Goal: Contribute content: Add original content to the website for others to see

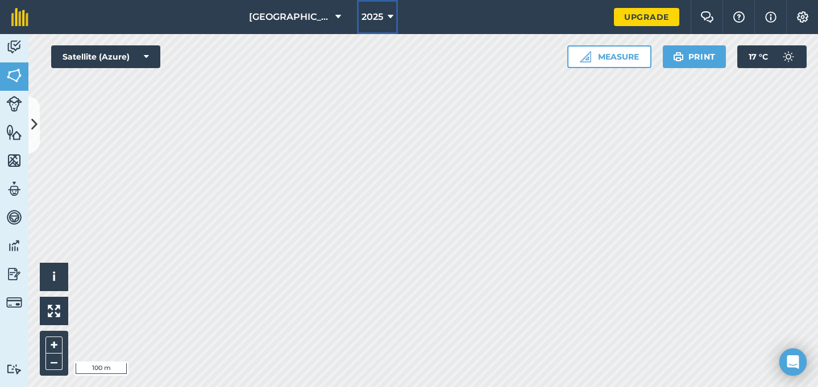
click at [377, 20] on button "2025" at bounding box center [377, 17] width 41 height 34
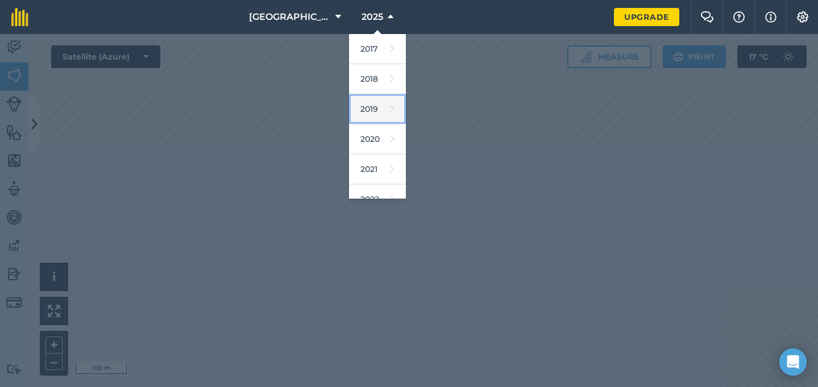
click at [382, 119] on link "2019" at bounding box center [377, 109] width 57 height 30
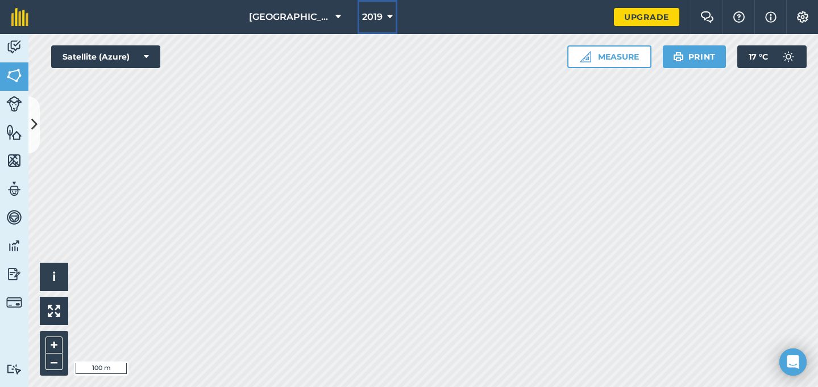
click at [366, 10] on button "2019" at bounding box center [377, 17] width 40 height 34
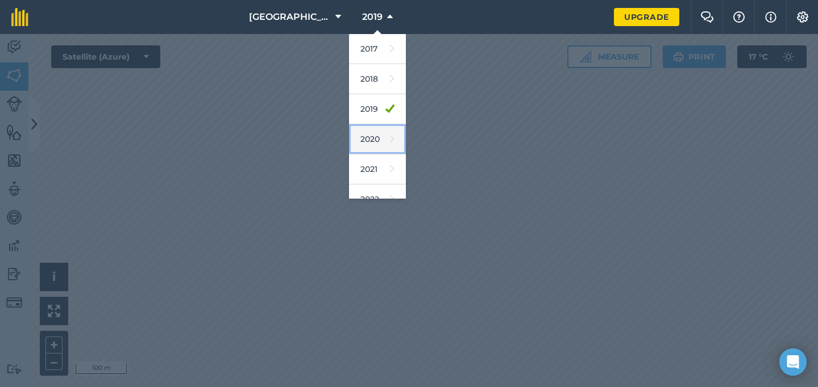
click at [372, 140] on link "2020" at bounding box center [377, 139] width 57 height 30
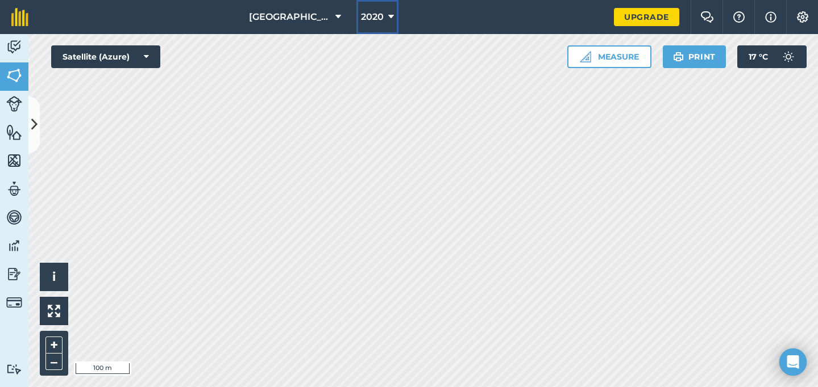
click at [368, 18] on span "2020" at bounding box center [372, 17] width 23 height 14
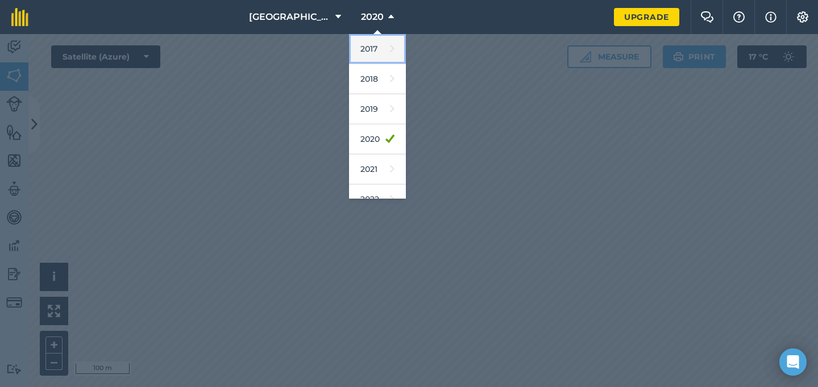
click at [372, 43] on link "2017" at bounding box center [377, 49] width 57 height 30
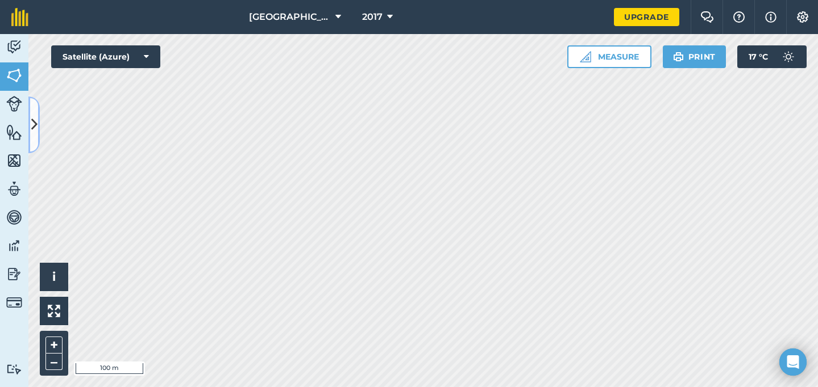
click at [34, 113] on button at bounding box center [33, 125] width 11 height 57
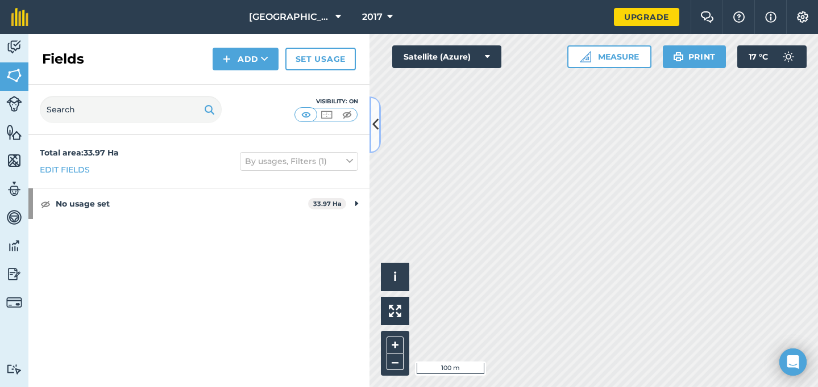
click at [377, 126] on icon at bounding box center [375, 125] width 6 height 20
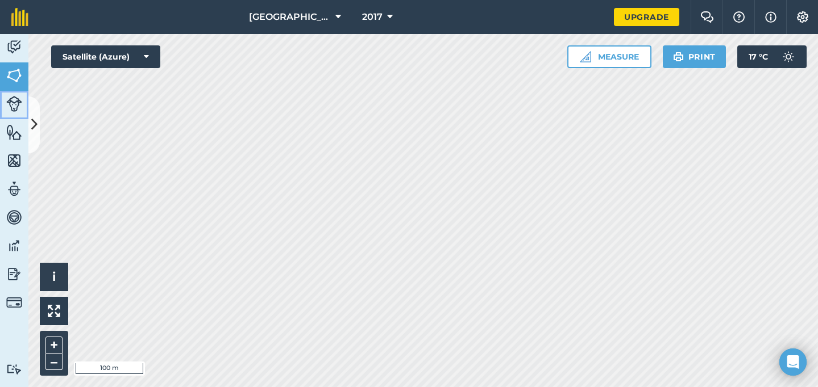
click at [15, 112] on link "Livestock" at bounding box center [14, 105] width 28 height 28
click at [16, 132] on img at bounding box center [14, 132] width 16 height 17
click at [34, 128] on icon at bounding box center [34, 125] width 6 height 20
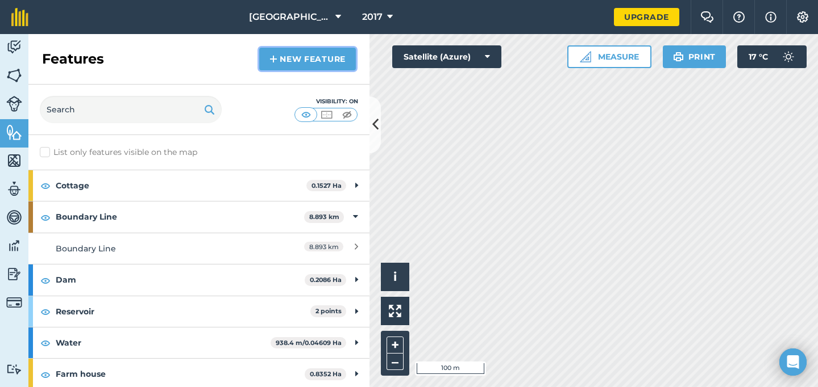
click at [309, 59] on link "New feature" at bounding box center [307, 59] width 97 height 23
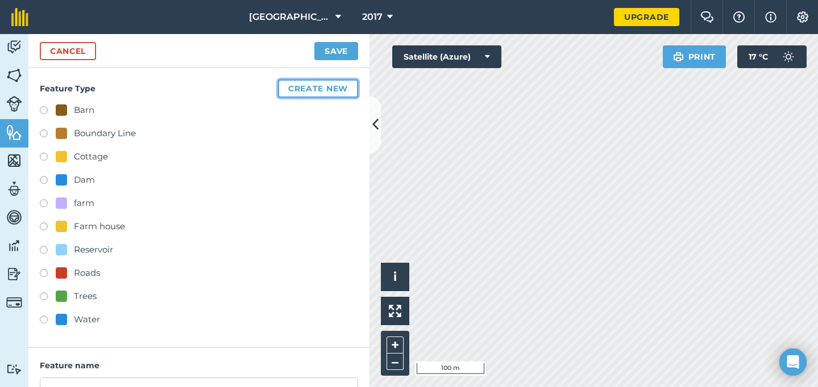
click at [310, 82] on button "Create new" at bounding box center [318, 89] width 80 height 18
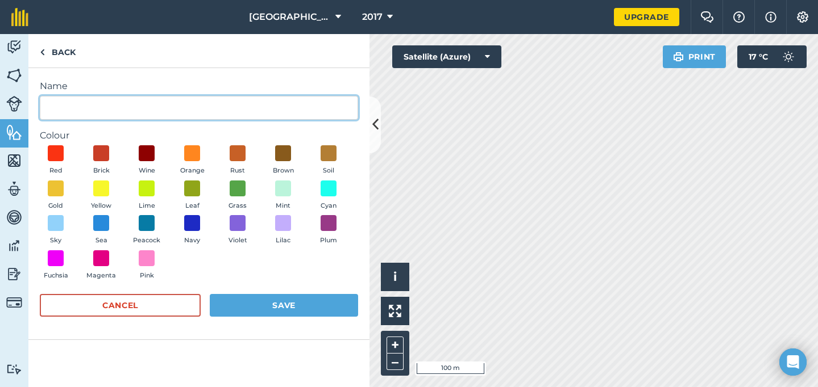
click at [288, 105] on input "Name" at bounding box center [199, 108] width 318 height 24
type input "pump"
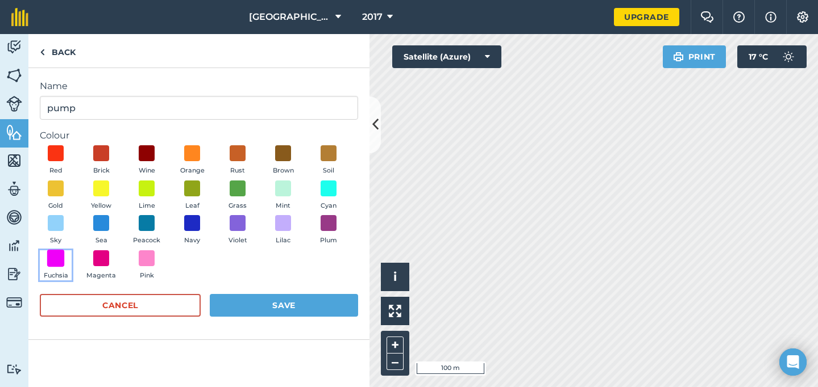
click at [59, 255] on span at bounding box center [56, 258] width 18 height 18
click at [276, 309] on button "Save" at bounding box center [284, 305] width 148 height 23
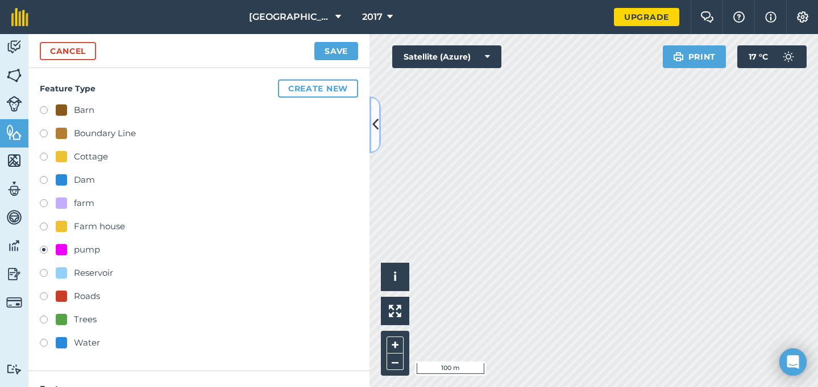
click at [376, 119] on icon at bounding box center [375, 125] width 6 height 20
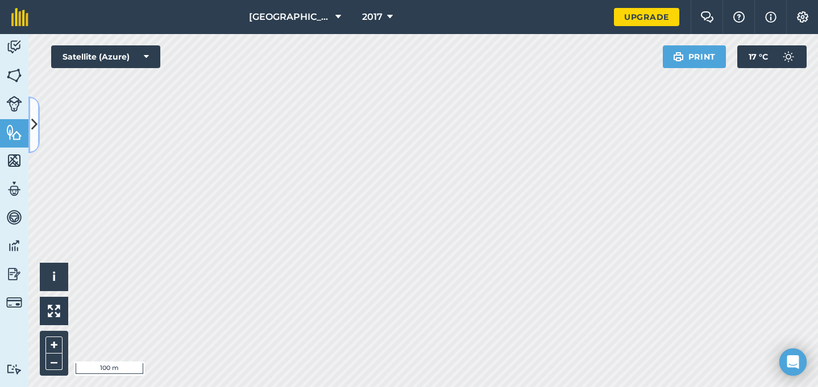
click at [39, 130] on button at bounding box center [33, 125] width 11 height 57
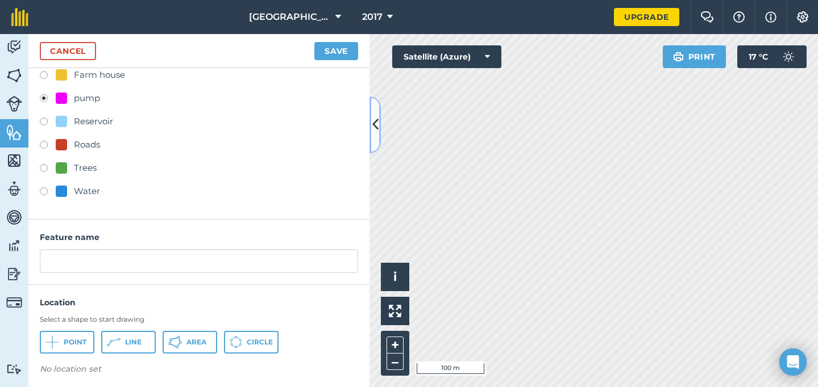
scroll to position [156, 0]
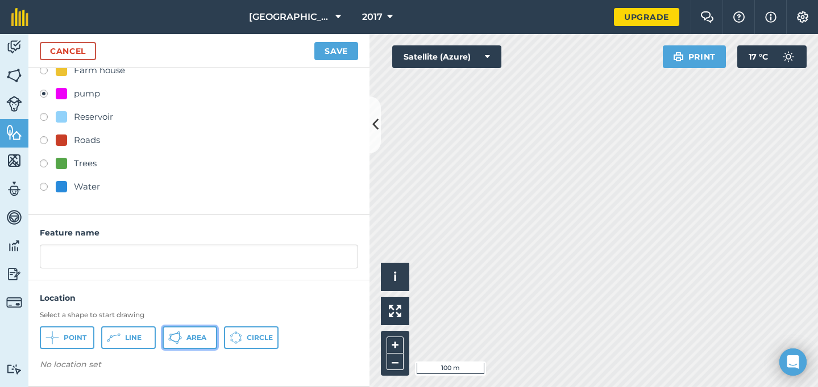
click at [198, 336] on span "Area" at bounding box center [196, 338] width 20 height 9
click at [338, 190] on div "Activity Fields Livestock Features Maps Team Vehicles Data Reporting Billing Tu…" at bounding box center [409, 210] width 818 height 353
click at [329, 49] on button "Save" at bounding box center [336, 51] width 44 height 18
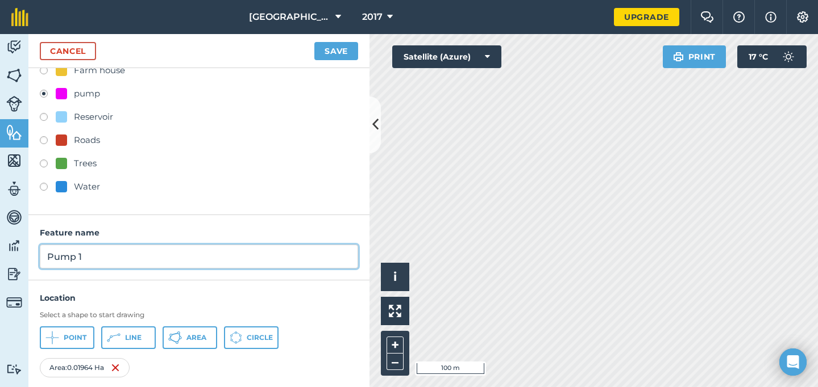
type input "Pump 1"
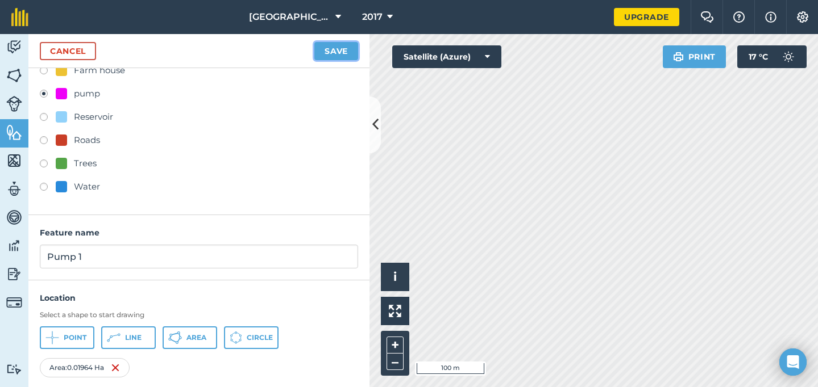
click at [336, 52] on button "Save" at bounding box center [336, 51] width 44 height 18
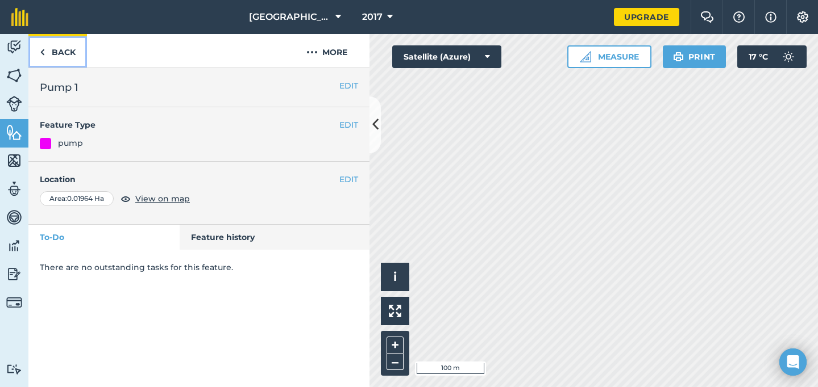
click at [55, 51] on link "Back" at bounding box center [57, 51] width 59 height 34
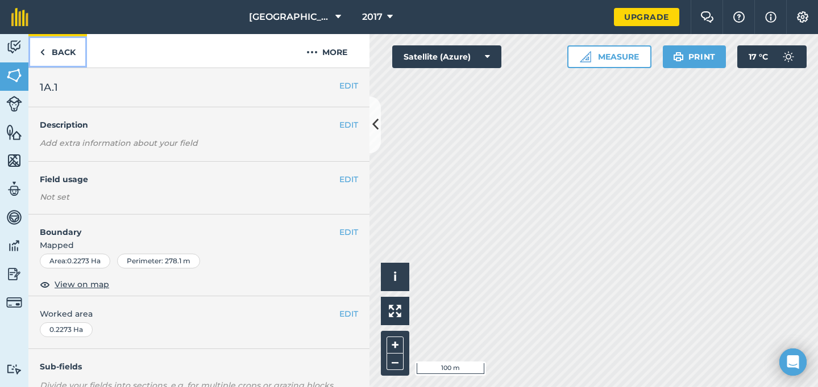
click at [69, 52] on link "Back" at bounding box center [57, 51] width 59 height 34
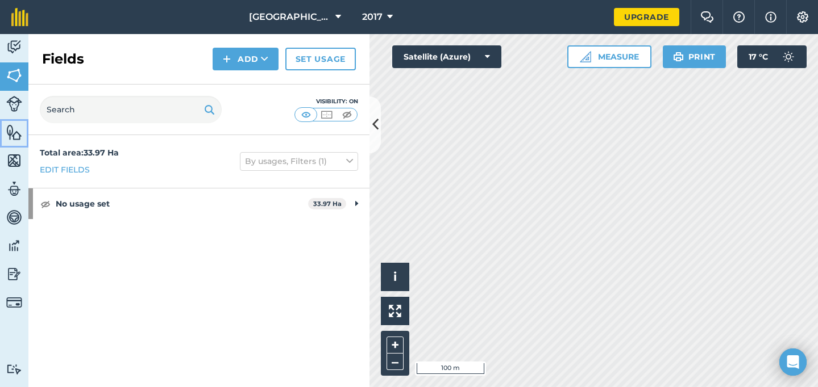
click at [18, 126] on img at bounding box center [14, 132] width 16 height 17
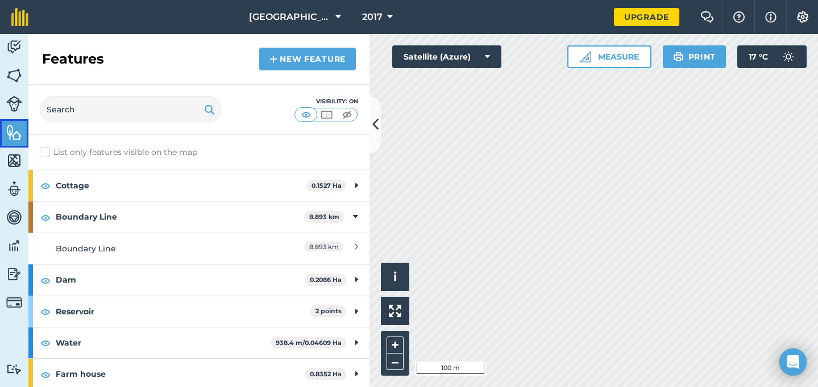
scroll to position [128, 0]
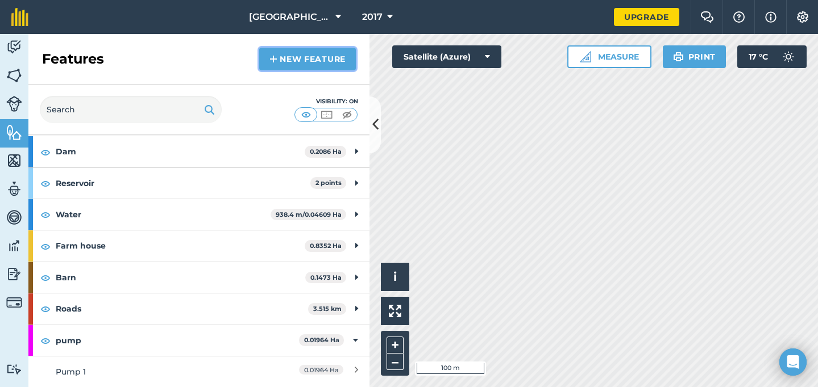
click at [309, 56] on link "New feature" at bounding box center [307, 59] width 97 height 23
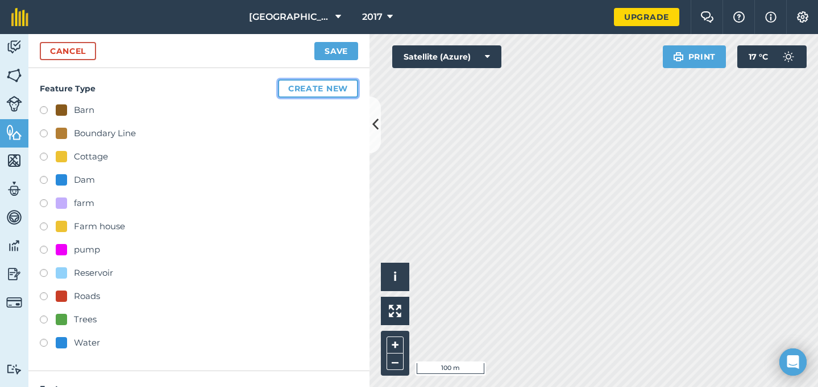
click at [318, 87] on button "Create new" at bounding box center [318, 89] width 80 height 18
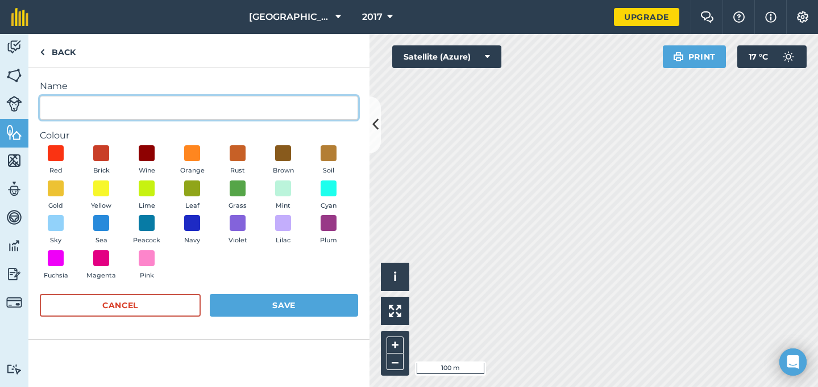
click at [284, 116] on input "Name" at bounding box center [199, 108] width 318 height 24
type input "Irrigation Line"
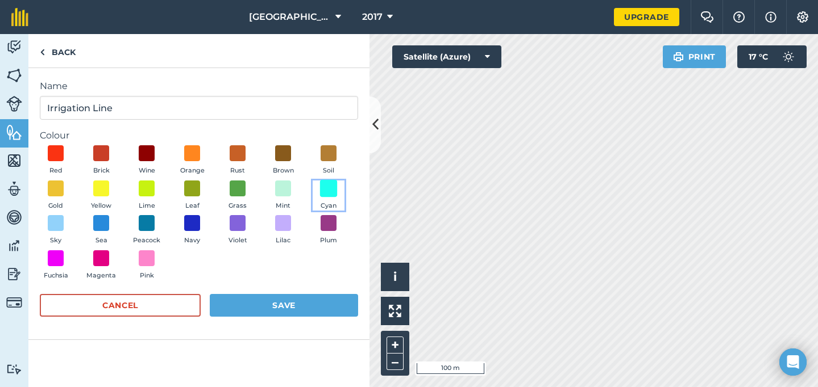
click at [326, 188] on span at bounding box center [329, 189] width 18 height 18
click at [271, 306] on button "Save" at bounding box center [284, 305] width 148 height 23
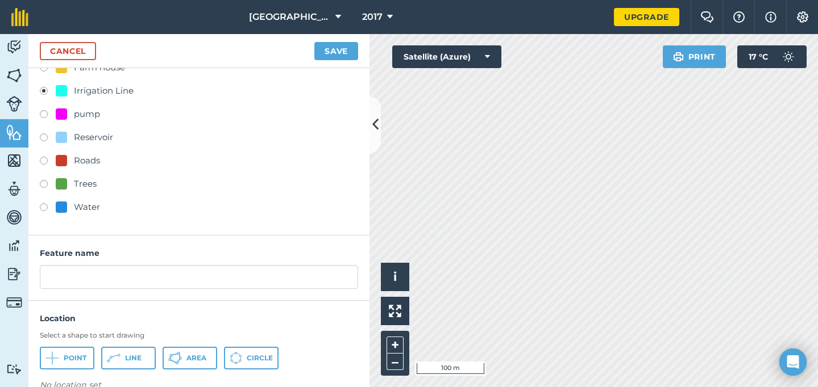
scroll to position [160, 0]
click at [371, 120] on button at bounding box center [374, 125] width 11 height 57
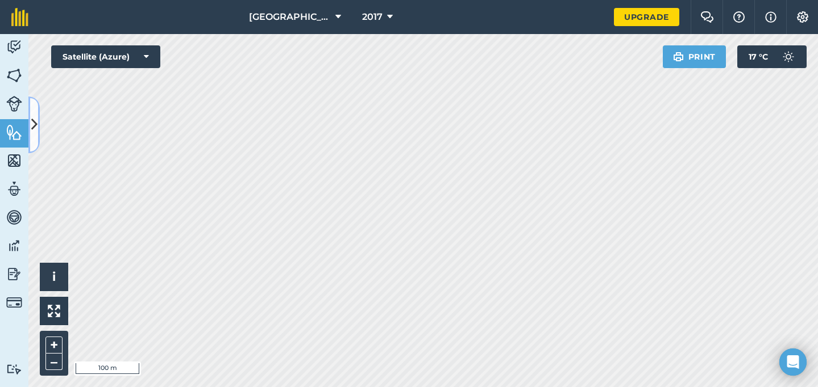
click at [32, 120] on icon at bounding box center [34, 125] width 6 height 20
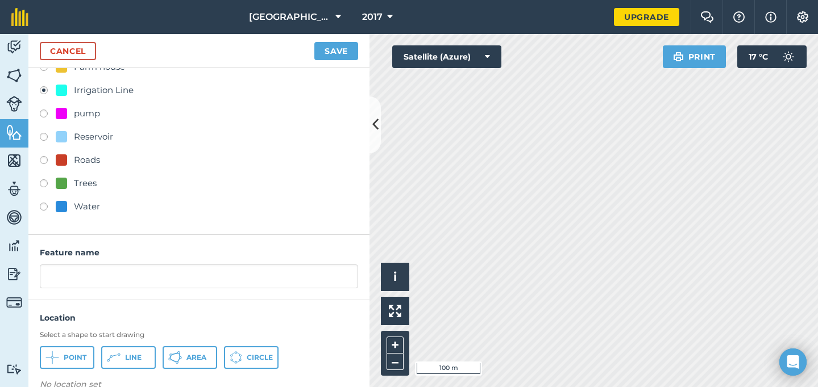
click at [73, 106] on div "Barn Boundary Line Cottage Dam farm Farm house Irrigation Line pump Reservoir R…" at bounding box center [199, 80] width 318 height 273
click at [74, 113] on div "pump" at bounding box center [87, 114] width 26 height 14
radio input "true"
type input "pump 2"
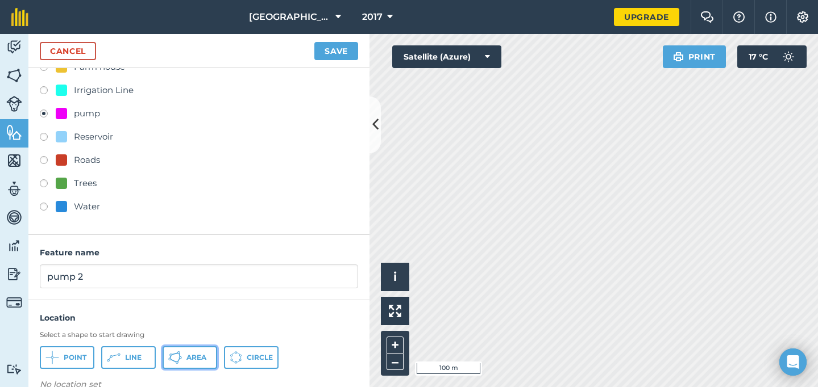
click at [202, 357] on span "Area" at bounding box center [196, 357] width 20 height 9
click at [342, 52] on button "Save" at bounding box center [336, 51] width 44 height 18
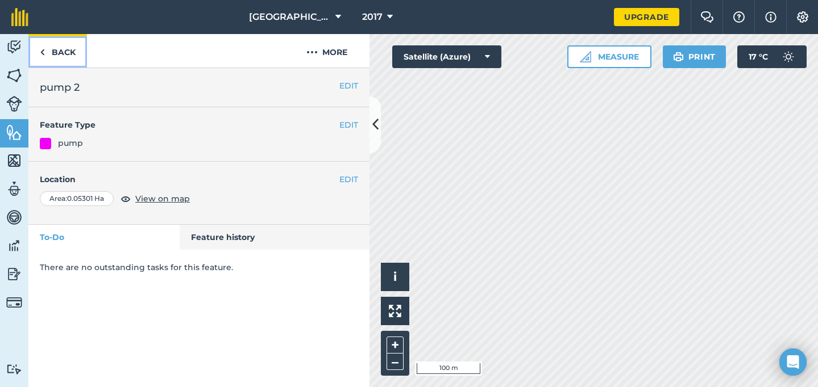
click at [61, 54] on link "Back" at bounding box center [57, 51] width 59 height 34
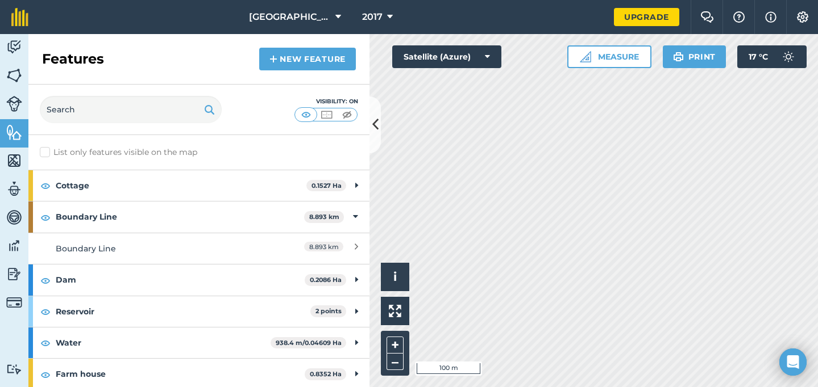
scroll to position [160, 0]
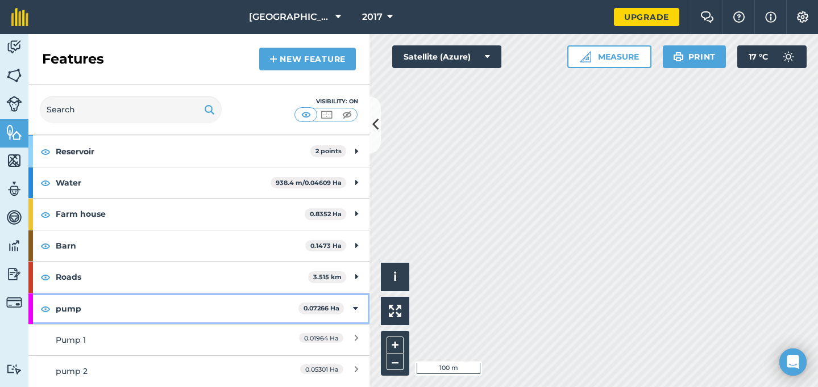
click at [356, 310] on icon at bounding box center [355, 309] width 5 height 12
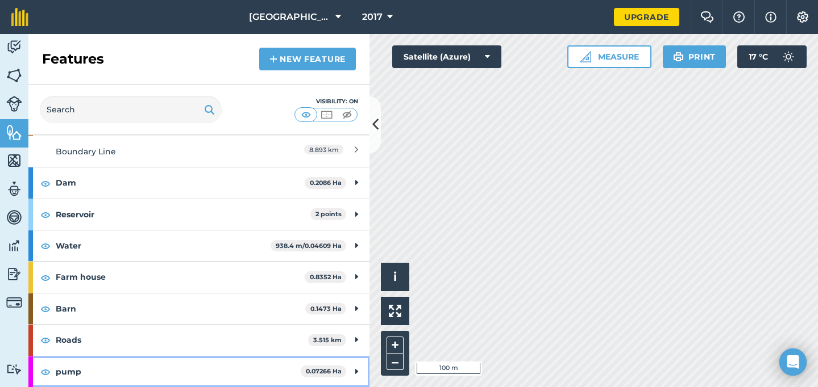
scroll to position [0, 0]
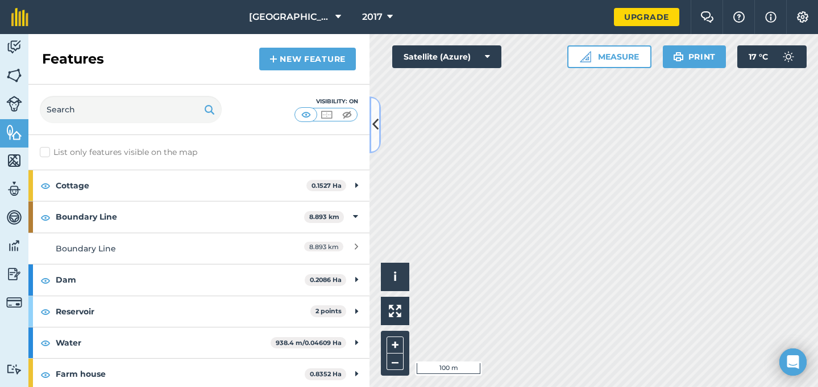
click at [375, 128] on icon at bounding box center [375, 125] width 6 height 20
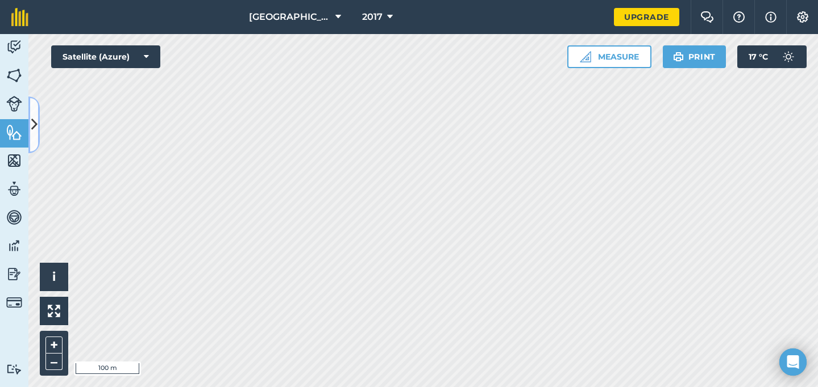
click at [35, 125] on icon at bounding box center [34, 125] width 6 height 20
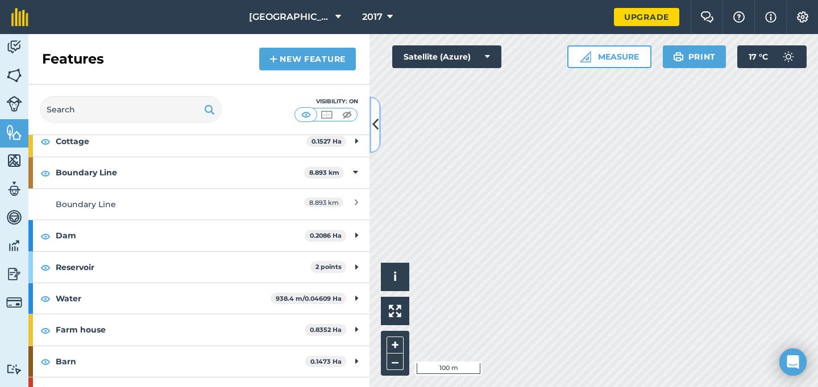
scroll to position [97, 0]
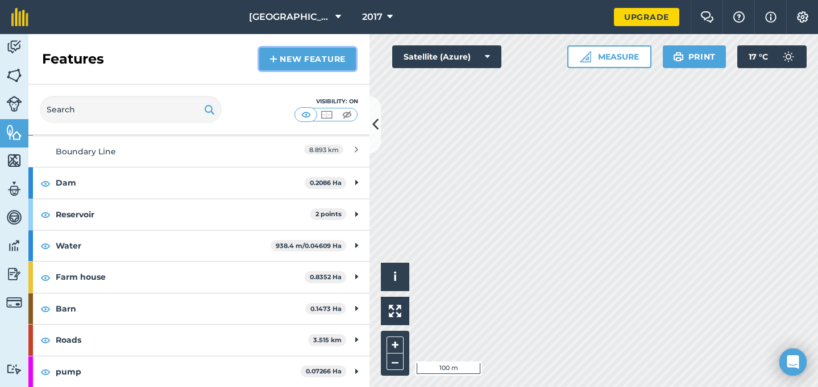
click at [318, 62] on link "New feature" at bounding box center [307, 59] width 97 height 23
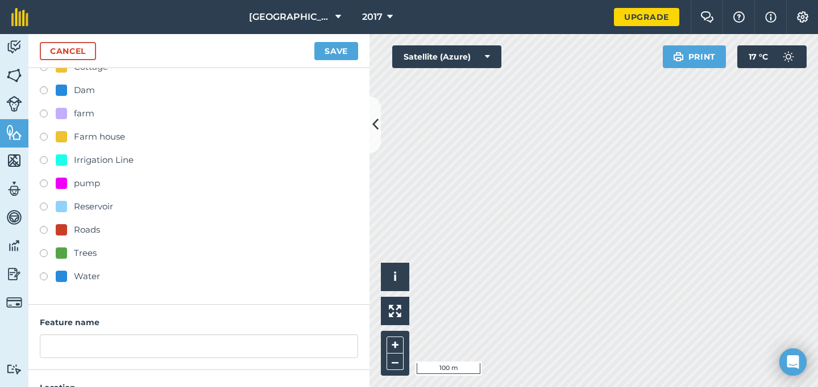
scroll to position [89, 0]
click at [109, 161] on div "Irrigation Line" at bounding box center [104, 161] width 60 height 14
radio input "true"
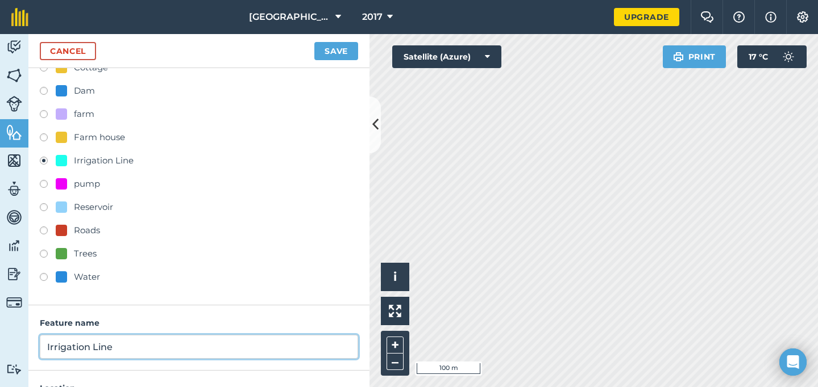
click at [157, 346] on input "Irrigation Line" at bounding box center [199, 347] width 318 height 24
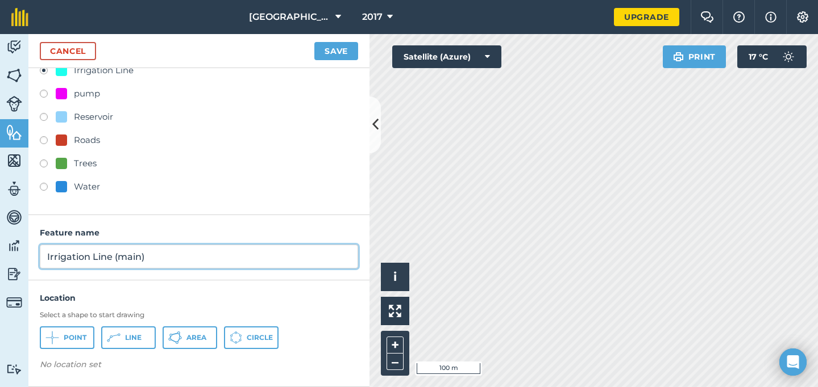
type input "Irrigation Line (main)"
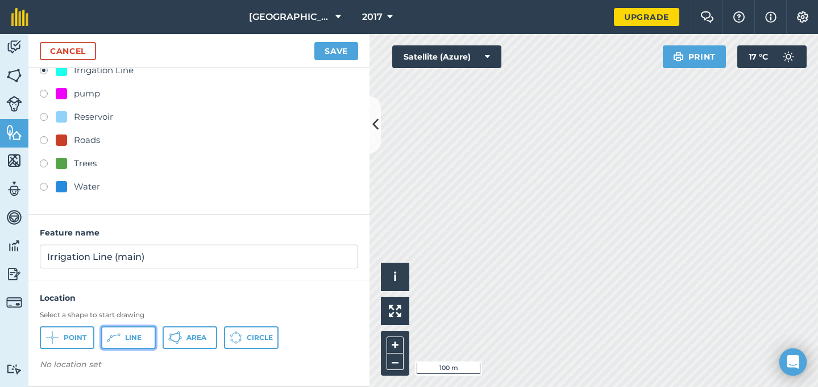
click at [140, 336] on span "Line" at bounding box center [133, 338] width 16 height 9
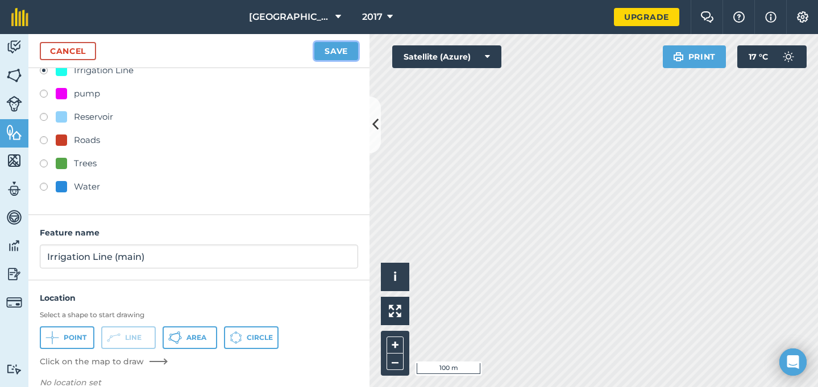
click at [338, 49] on button "Save" at bounding box center [336, 51] width 44 height 18
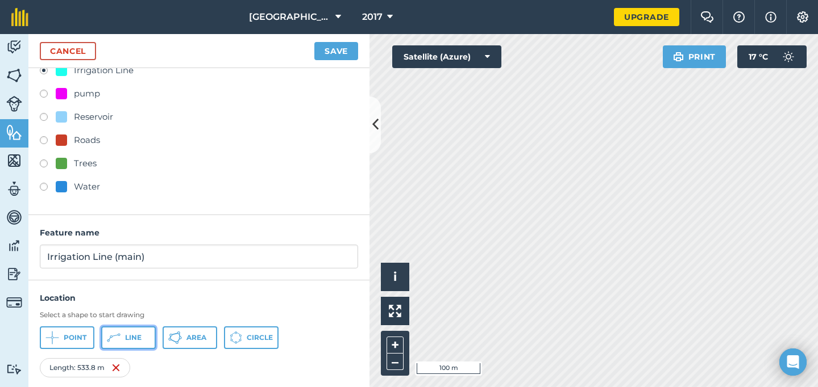
click at [139, 332] on button "Line" at bounding box center [128, 338] width 55 height 23
click at [344, 52] on button "Save" at bounding box center [336, 51] width 44 height 18
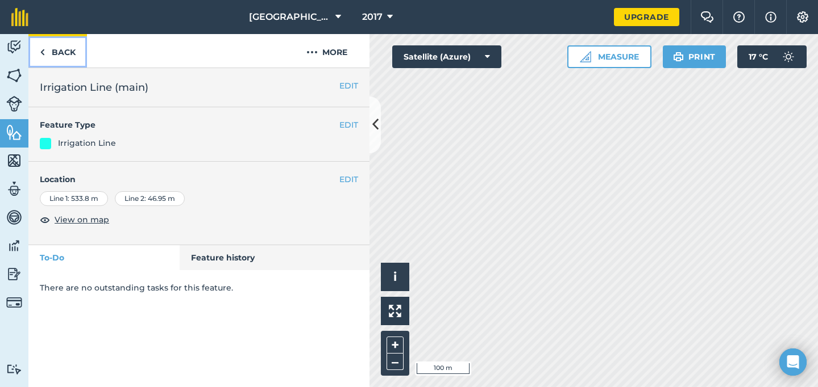
click at [62, 53] on link "Back" at bounding box center [57, 51] width 59 height 34
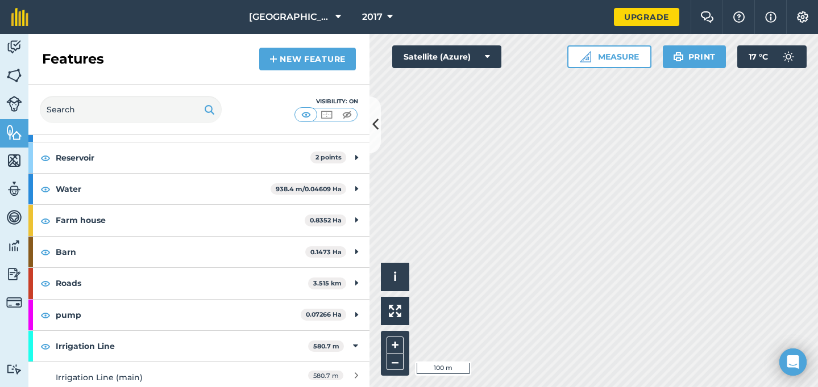
scroll to position [160, 0]
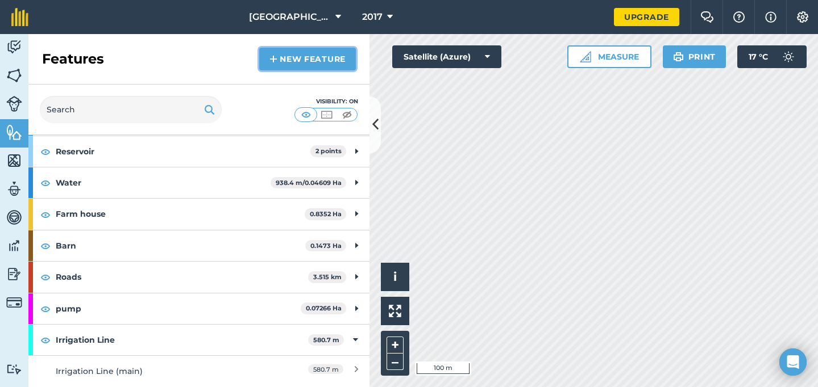
click at [317, 67] on link "New feature" at bounding box center [307, 59] width 97 height 23
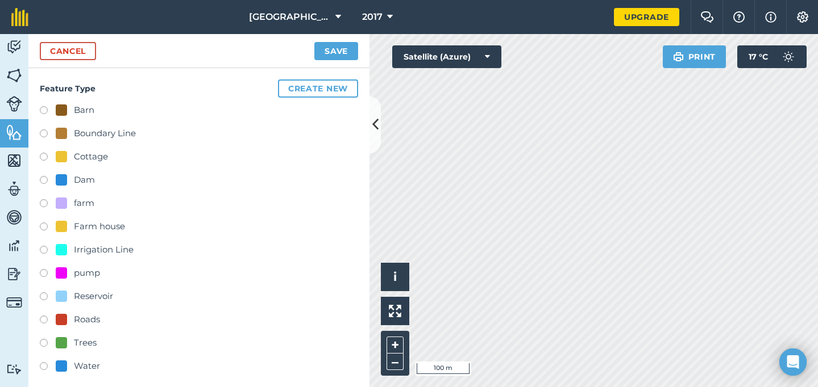
scroll to position [20, 0]
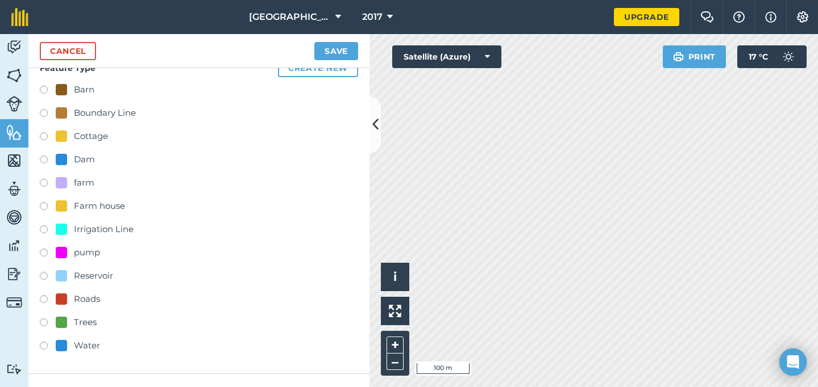
click at [110, 230] on div "Irrigation Line" at bounding box center [104, 230] width 60 height 14
radio input "true"
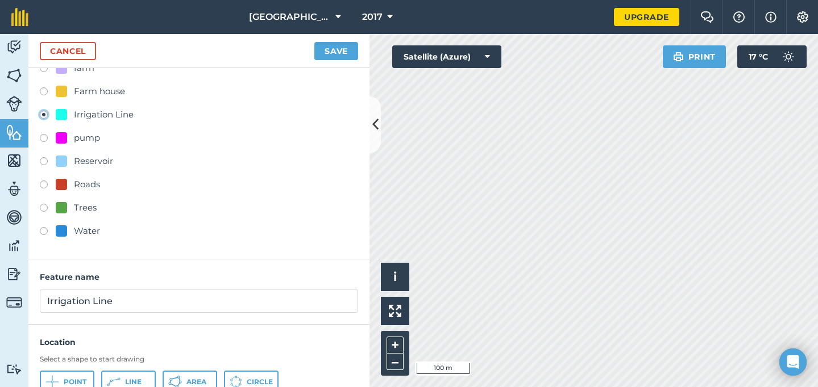
scroll to position [155, 0]
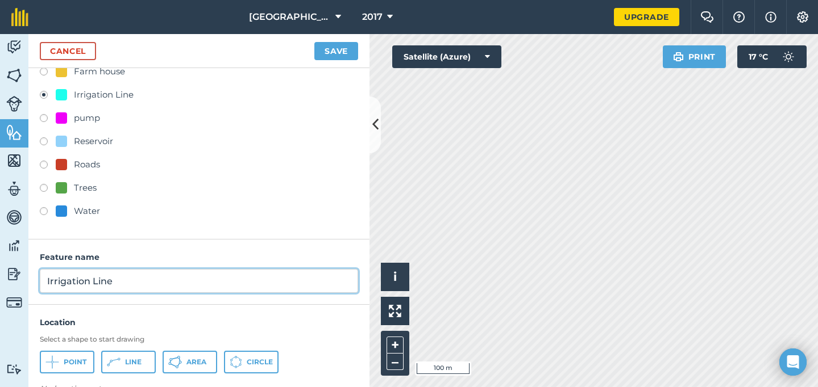
click at [156, 281] on input "Irrigation Line" at bounding box center [199, 281] width 318 height 24
type input "Irrigation Line (main)"
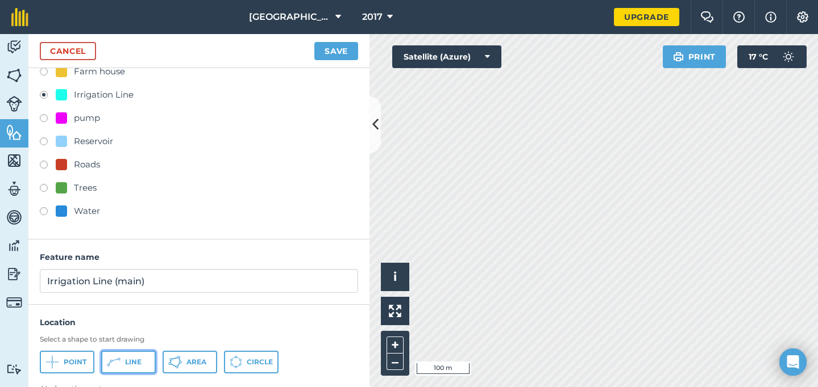
click at [125, 364] on span "Line" at bounding box center [133, 362] width 16 height 9
click at [127, 365] on span "Line" at bounding box center [133, 362] width 16 height 9
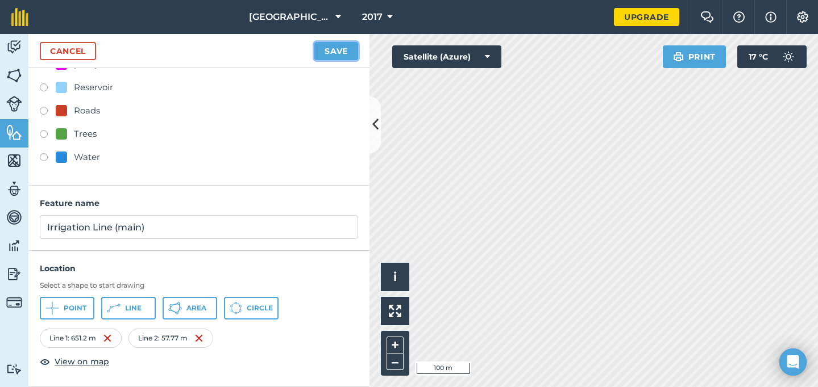
click at [342, 50] on button "Save" at bounding box center [336, 51] width 44 height 18
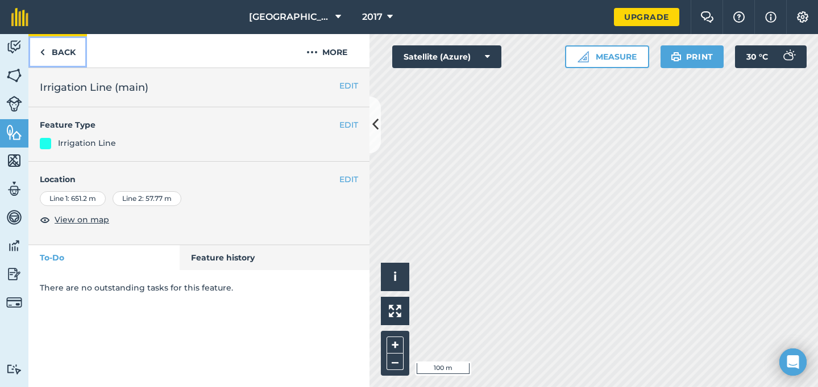
click at [64, 48] on link "Back" at bounding box center [57, 51] width 59 height 34
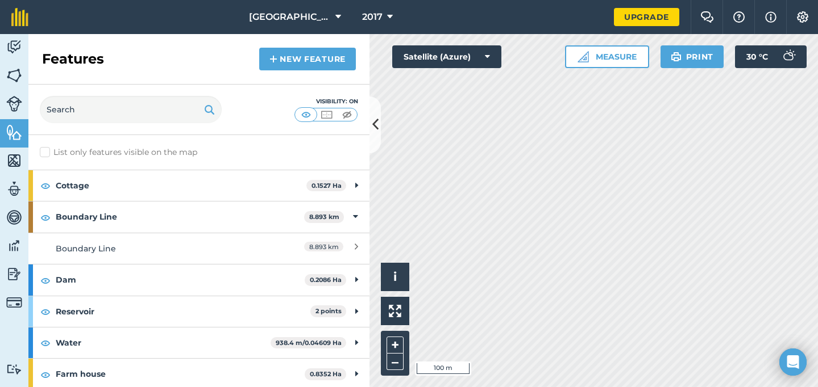
scroll to position [191, 0]
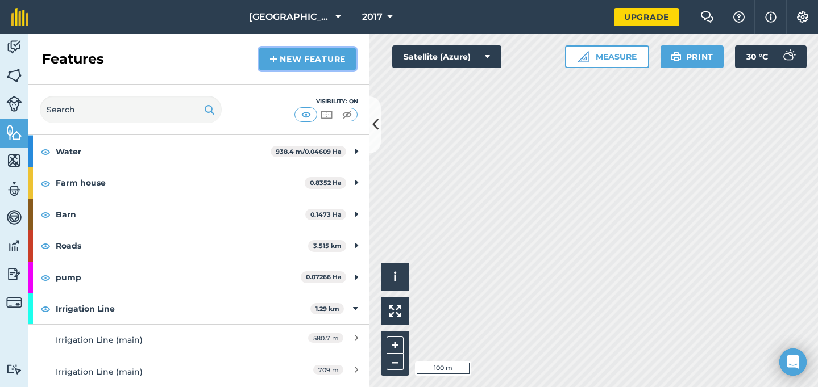
click at [312, 56] on link "New feature" at bounding box center [307, 59] width 97 height 23
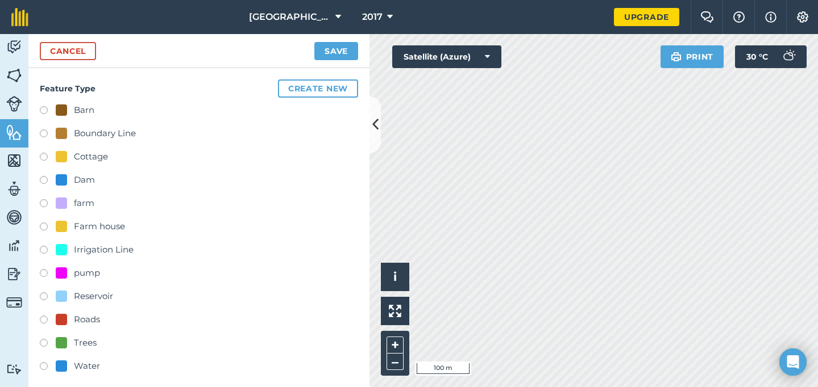
click at [111, 246] on div "Irrigation Line" at bounding box center [104, 250] width 60 height 14
radio input "true"
type input "Irrigation Line"
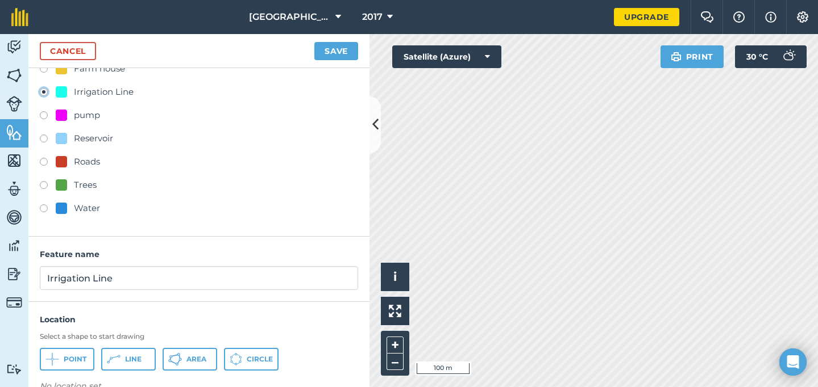
scroll to position [180, 0]
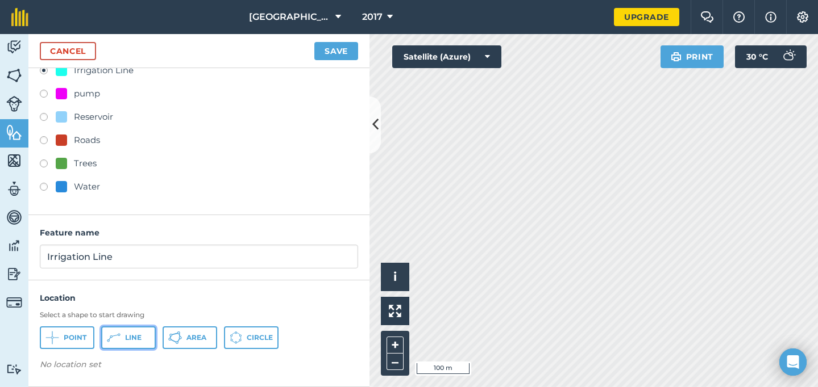
click at [130, 344] on button "Line" at bounding box center [128, 338] width 55 height 23
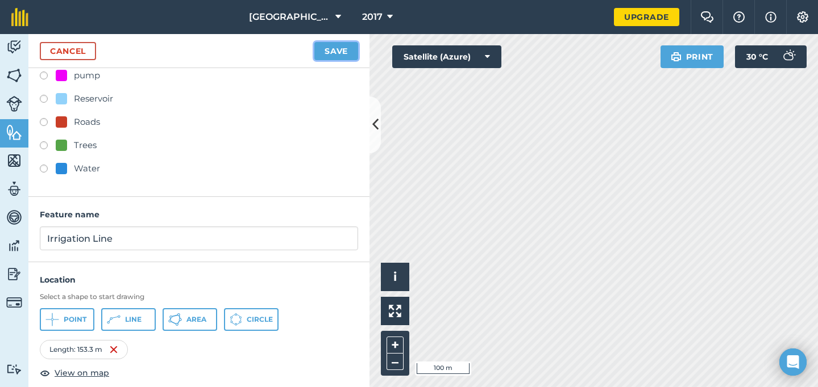
click at [340, 49] on button "Save" at bounding box center [336, 51] width 44 height 18
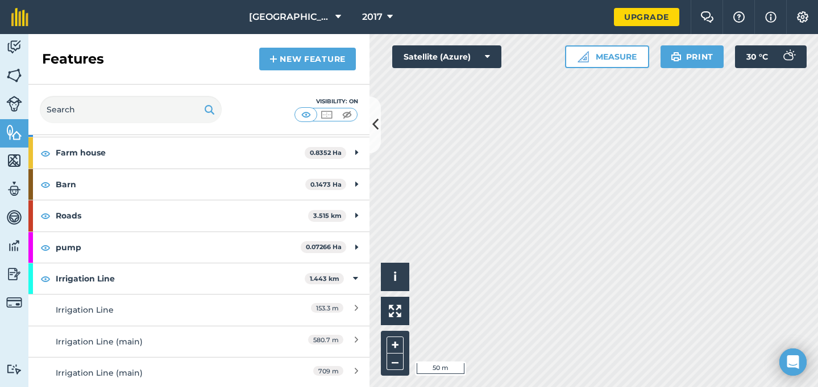
scroll to position [223, 0]
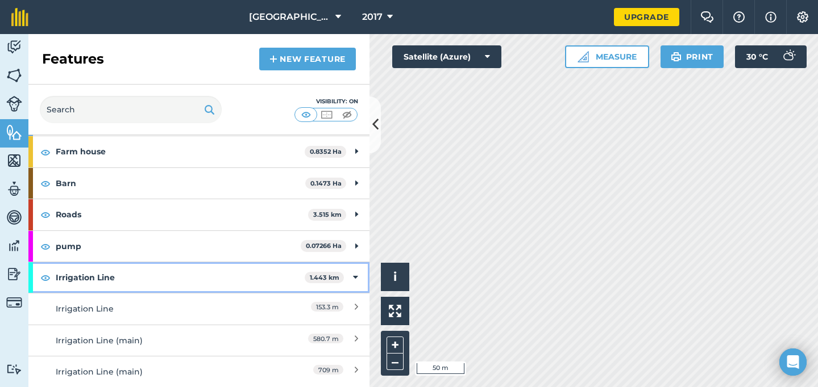
click at [355, 274] on icon at bounding box center [355, 278] width 5 height 12
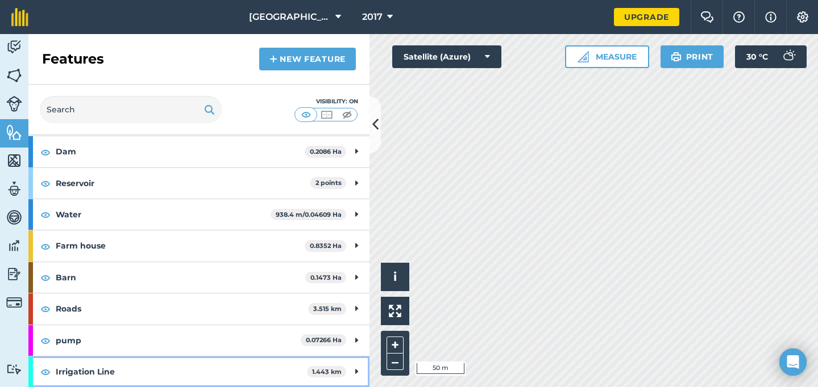
scroll to position [128, 0]
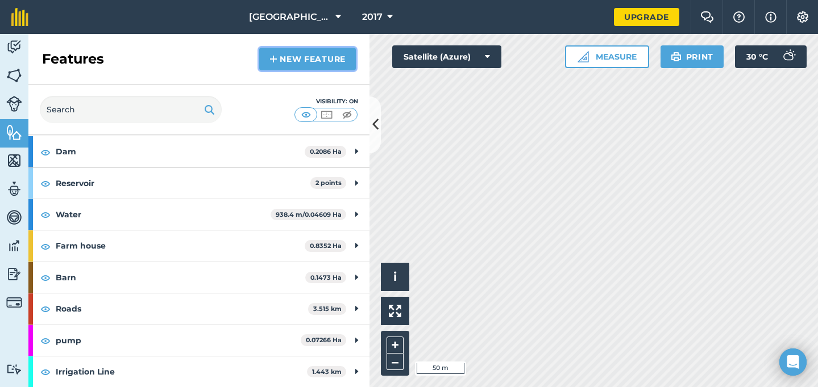
click at [326, 60] on link "New feature" at bounding box center [307, 59] width 97 height 23
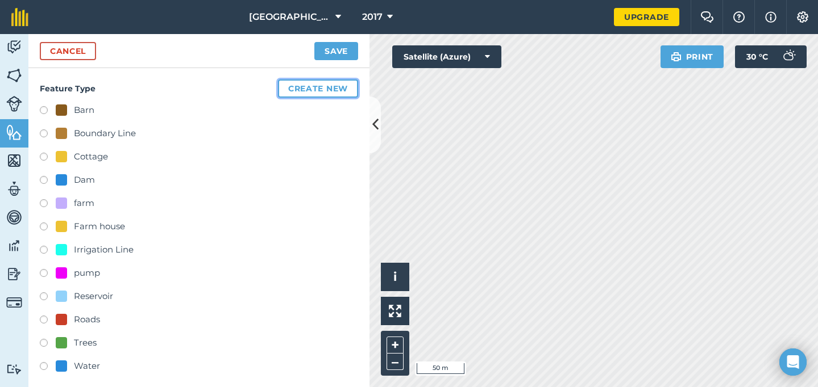
click at [324, 94] on button "Create new" at bounding box center [318, 89] width 80 height 18
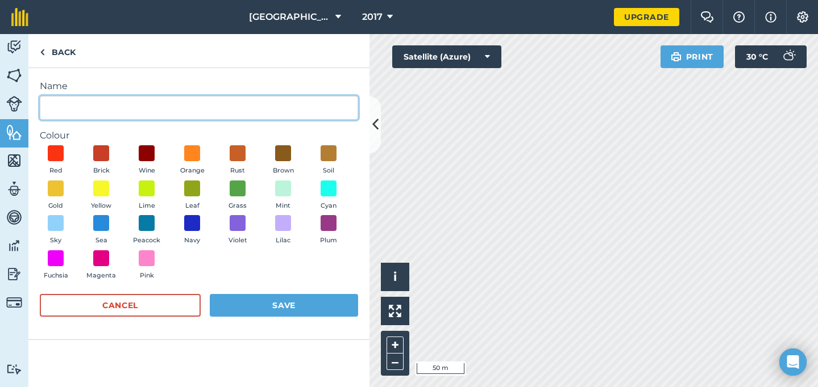
click at [287, 103] on input "Name" at bounding box center [199, 108] width 318 height 24
type input "TAP"
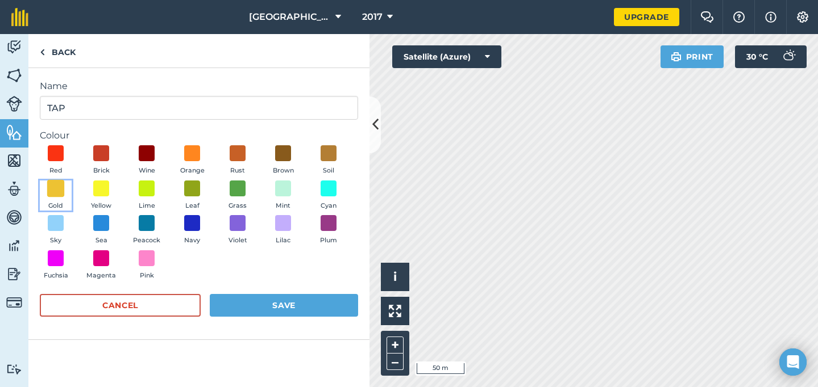
click at [57, 189] on span at bounding box center [56, 189] width 18 height 18
click at [295, 310] on button "Save" at bounding box center [284, 305] width 148 height 23
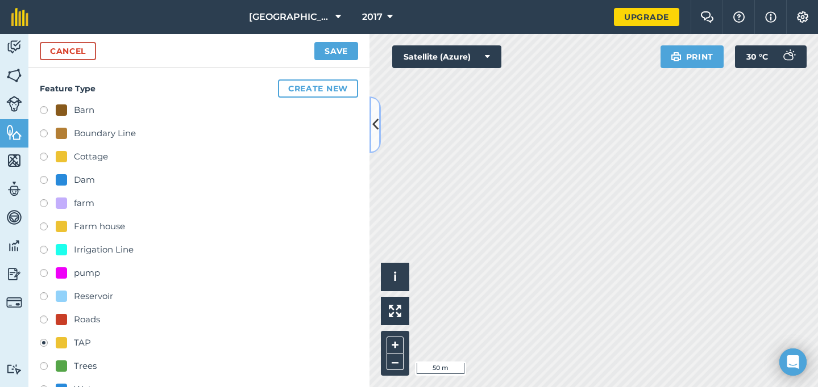
click at [376, 121] on icon at bounding box center [375, 125] width 6 height 20
